Goal: Task Accomplishment & Management: Manage account settings

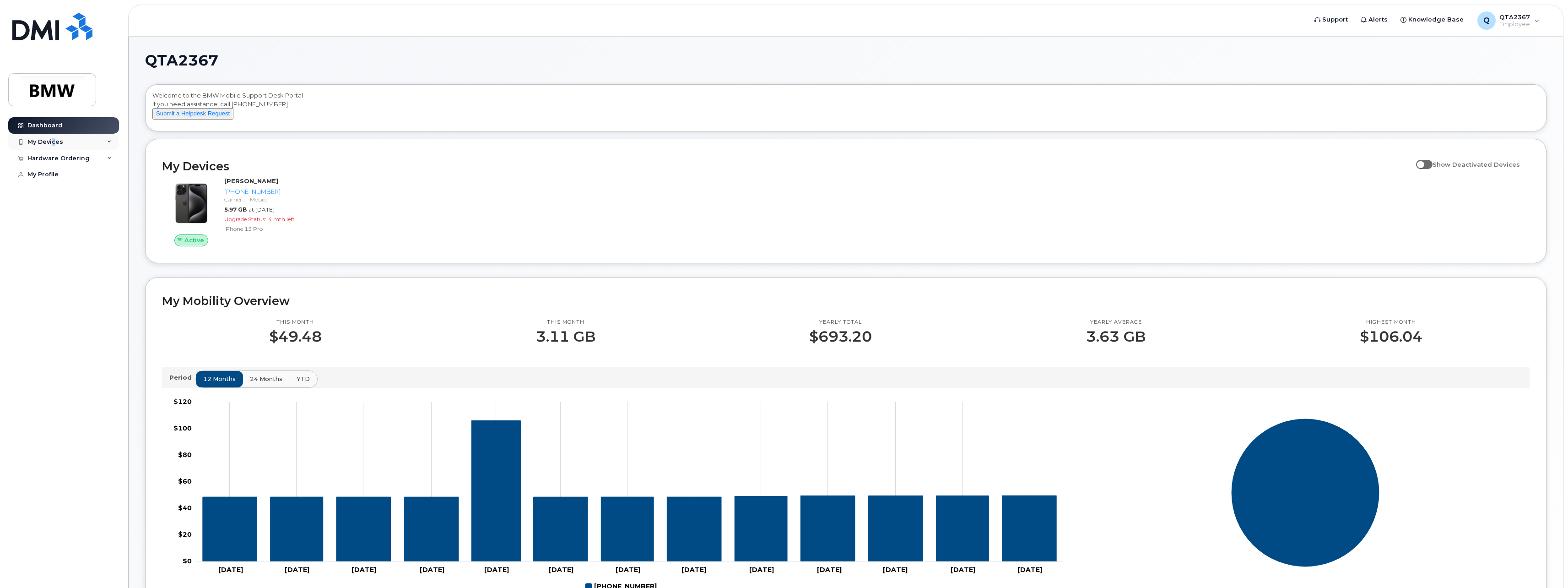
click at [54, 142] on div "My Devices" at bounding box center [45, 142] width 36 height 7
drag, startPoint x: 54, startPoint y: 142, endPoint x: 73, endPoint y: 214, distance: 74.5
click at [73, 212] on div "Hardware Ordering" at bounding box center [59, 208] width 62 height 7
click at [65, 248] on link "My Profile" at bounding box center [64, 242] width 111 height 16
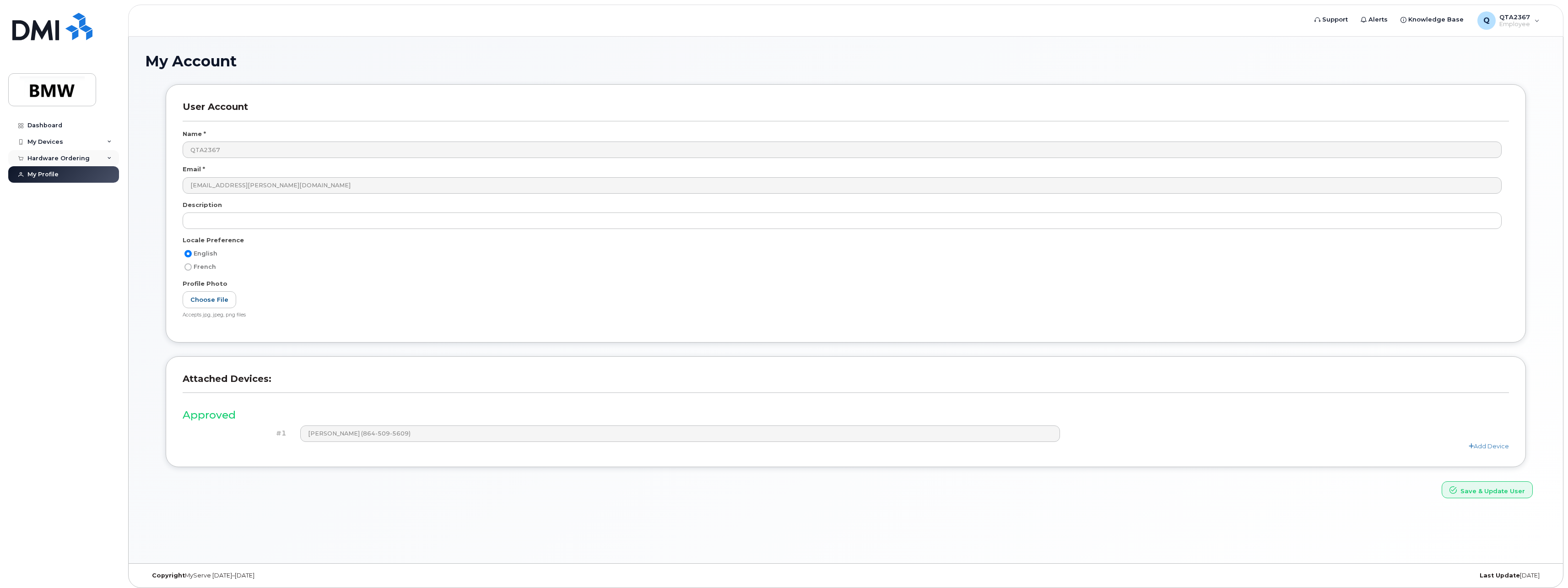
click at [71, 159] on div "Hardware Ordering" at bounding box center [59, 159] width 62 height 7
click at [59, 176] on div "New Order" at bounding box center [49, 175] width 35 height 9
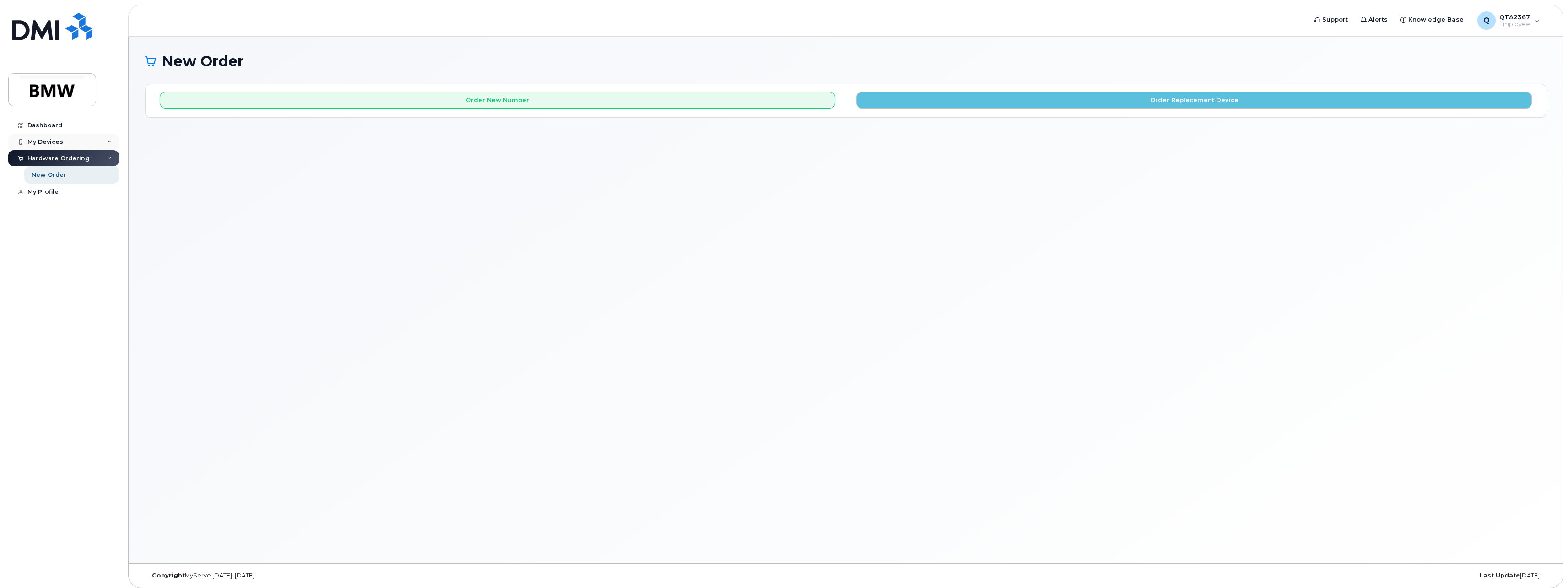
click at [58, 140] on div "My Devices" at bounding box center [45, 142] width 36 height 7
click at [68, 188] on div "([PERSON_NAME])" at bounding box center [84, 185] width 56 height 9
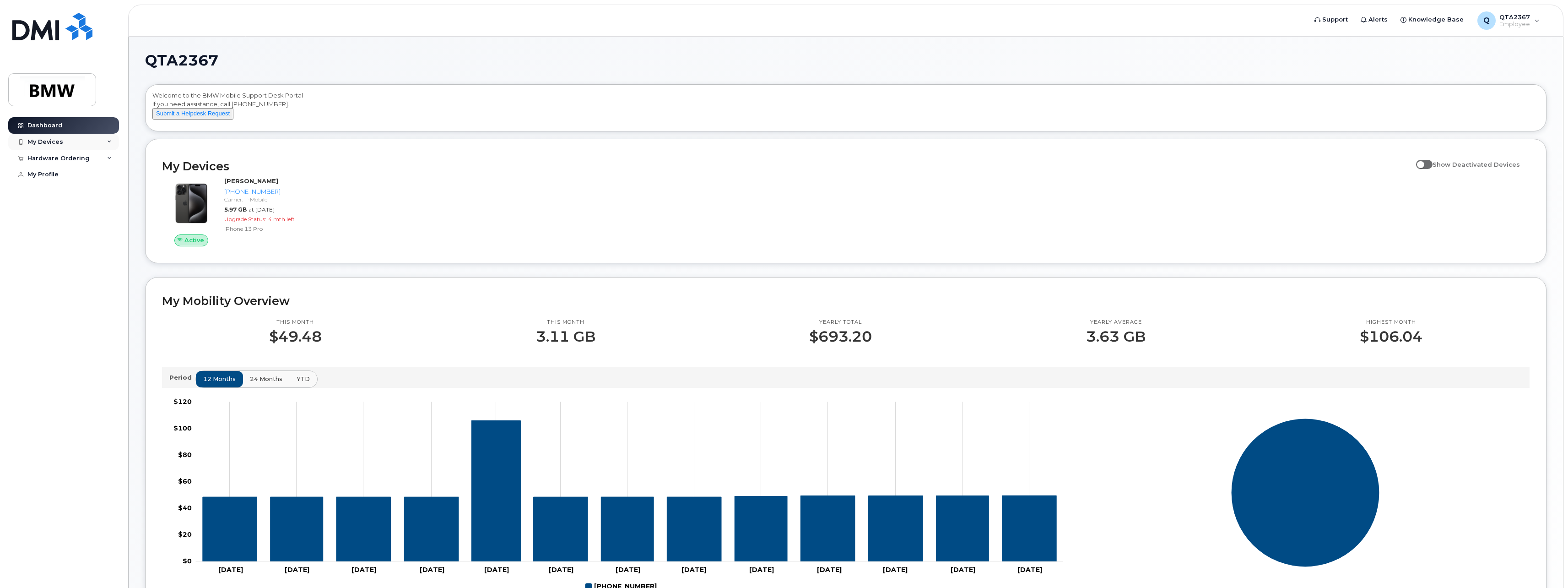
click at [47, 142] on div "My Devices" at bounding box center [45, 142] width 36 height 7
click at [70, 187] on div "([PERSON_NAME])" at bounding box center [84, 185] width 56 height 9
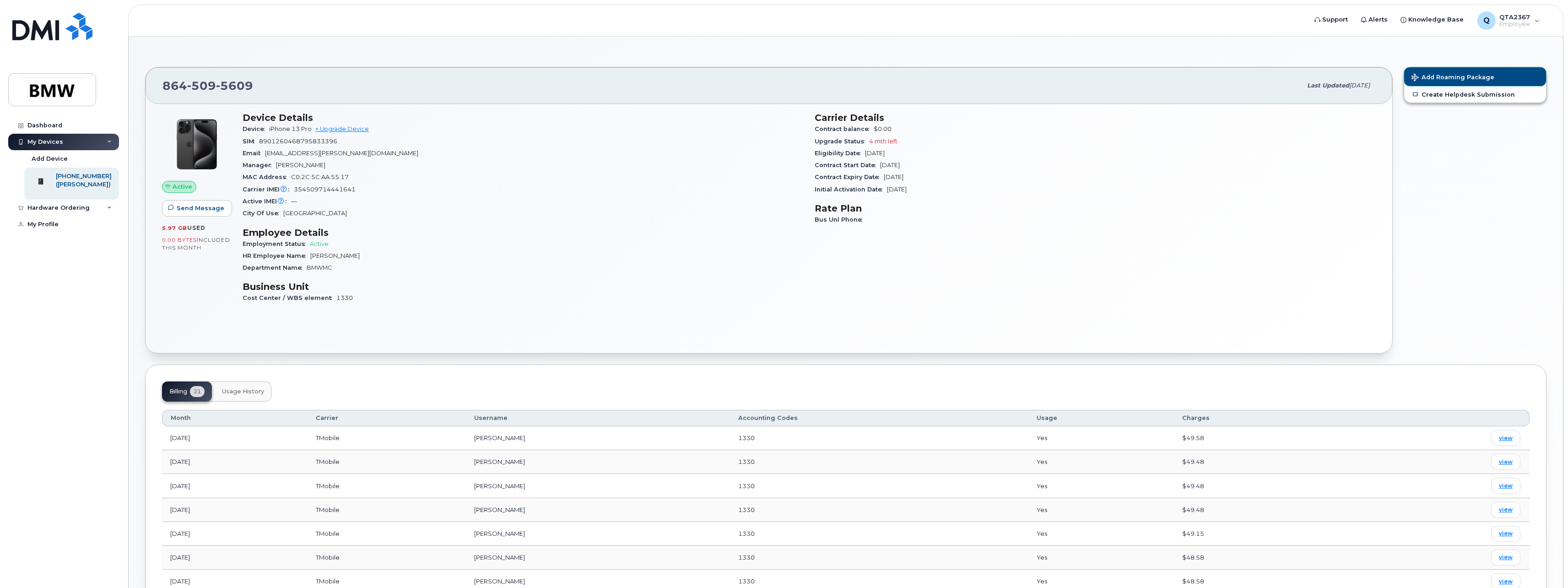
click at [1464, 71] on button "Add Roaming Package" at bounding box center [1475, 76] width 142 height 19
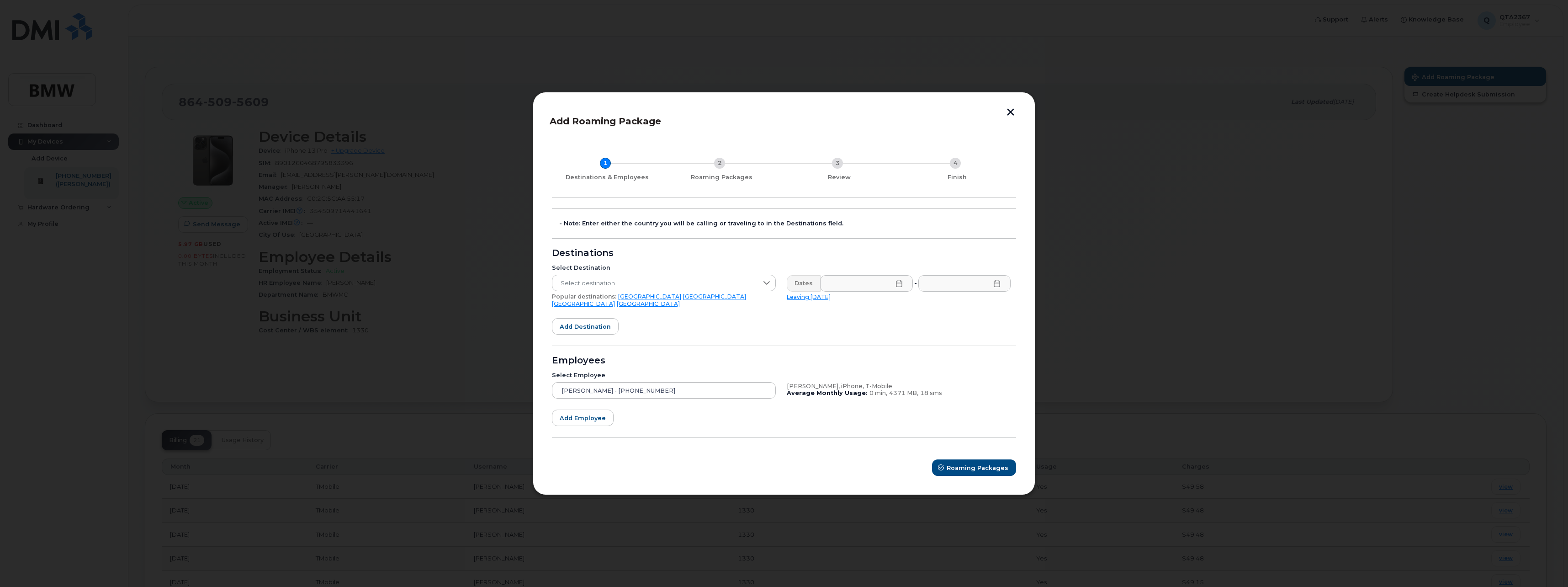
click at [1010, 117] on button "button" at bounding box center [1010, 113] width 14 height 10
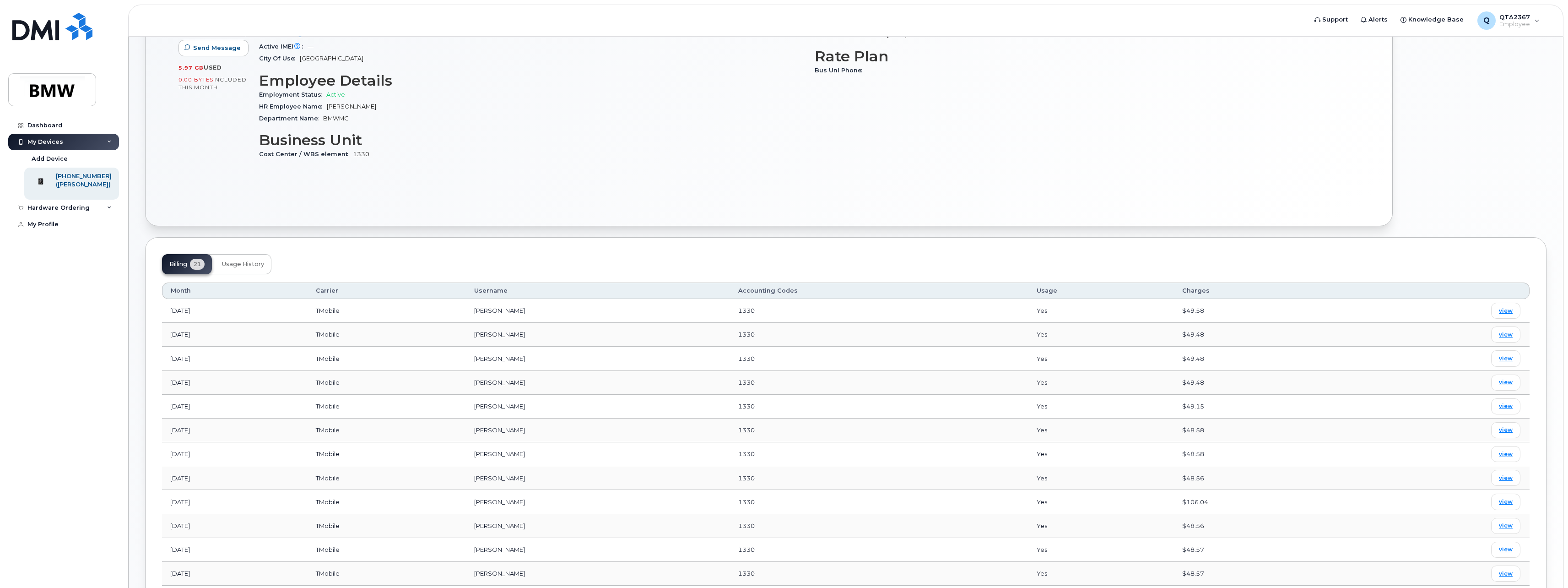
scroll to position [183, 0]
click at [1508, 497] on span "view" at bounding box center [1506, 495] width 14 height 9
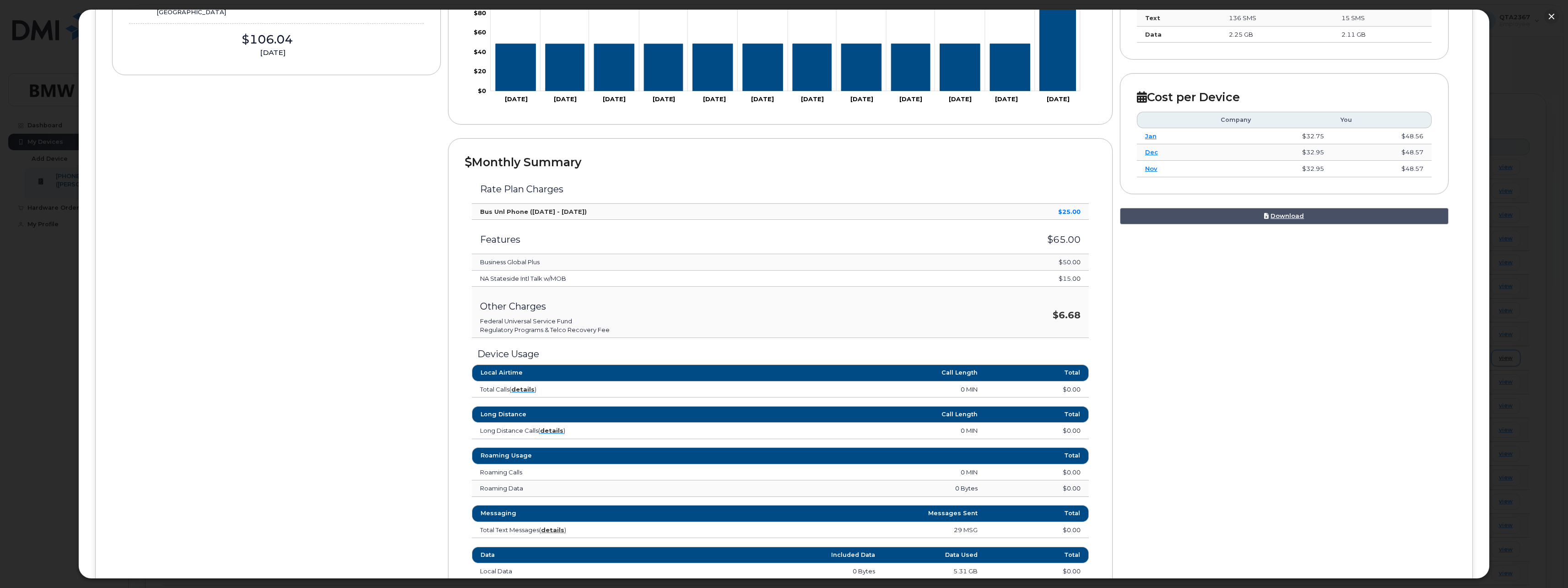
scroll to position [66, 0]
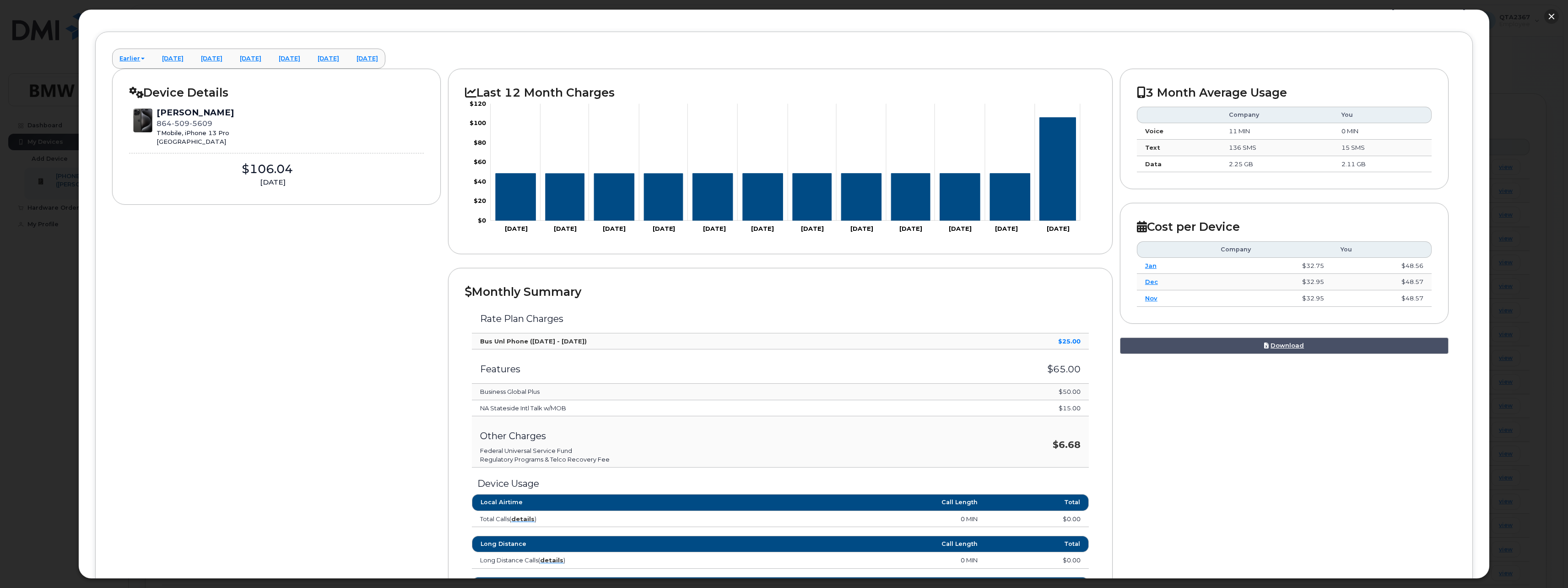
click at [1552, 18] on button "button" at bounding box center [1552, 16] width 15 height 15
